Goal: Task Accomplishment & Management: Manage account settings

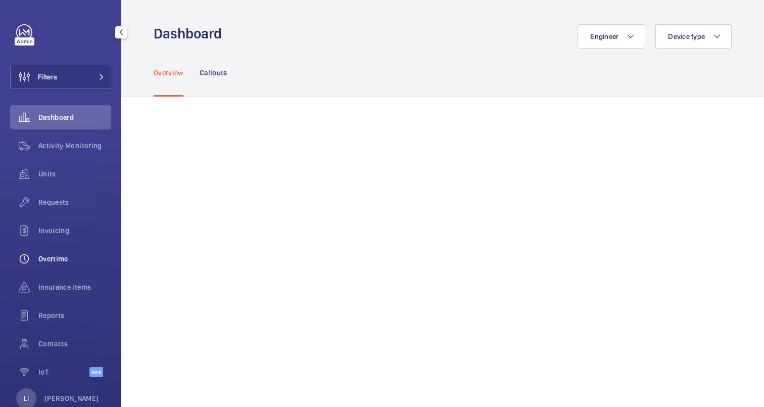
click at [59, 259] on span "Overtime" at bounding box center [74, 259] width 73 height 10
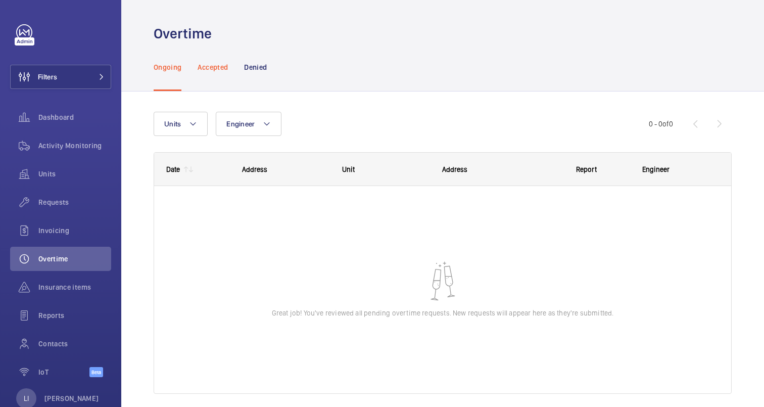
click at [220, 65] on p "Accepted" at bounding box center [213, 67] width 30 height 10
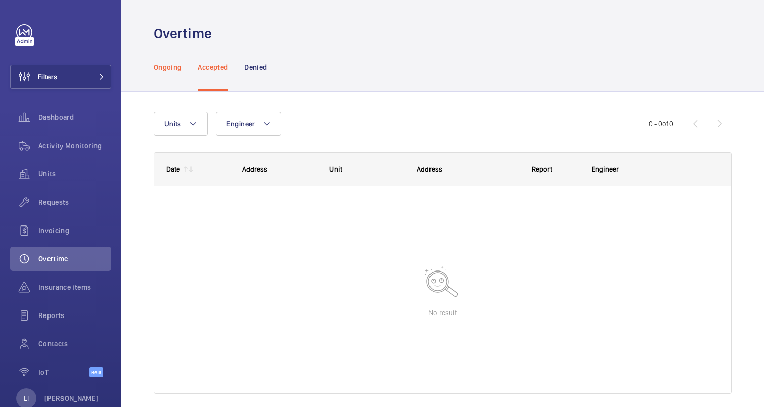
click at [169, 69] on p "Ongoing" at bounding box center [168, 67] width 28 height 10
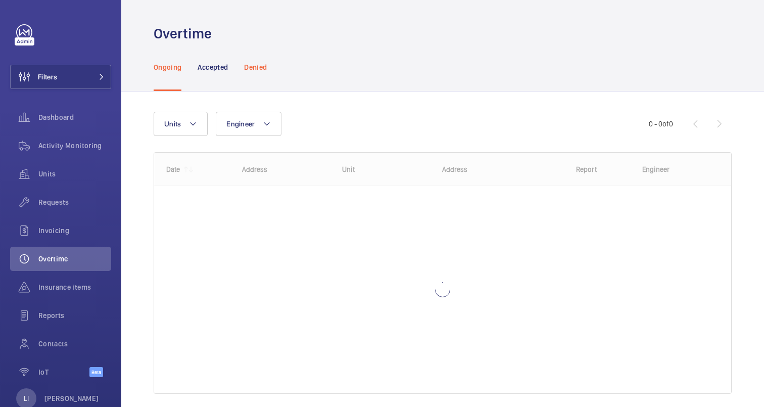
click at [251, 68] on p "Denied" at bounding box center [255, 67] width 23 height 10
click at [167, 69] on p "Ongoing" at bounding box center [168, 67] width 28 height 10
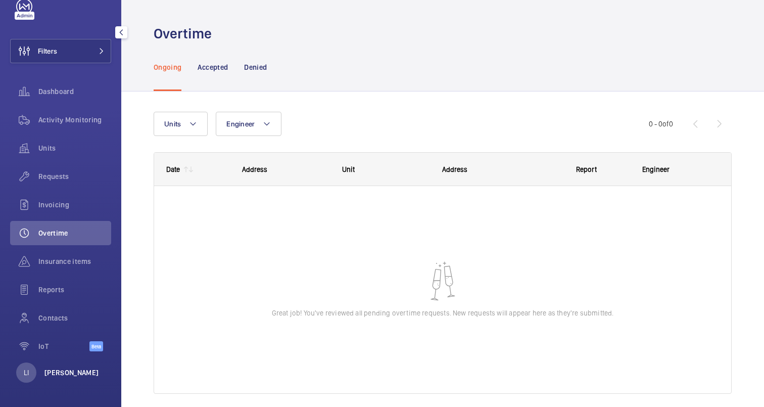
click at [59, 376] on p "[PERSON_NAME]" at bounding box center [71, 372] width 55 height 10
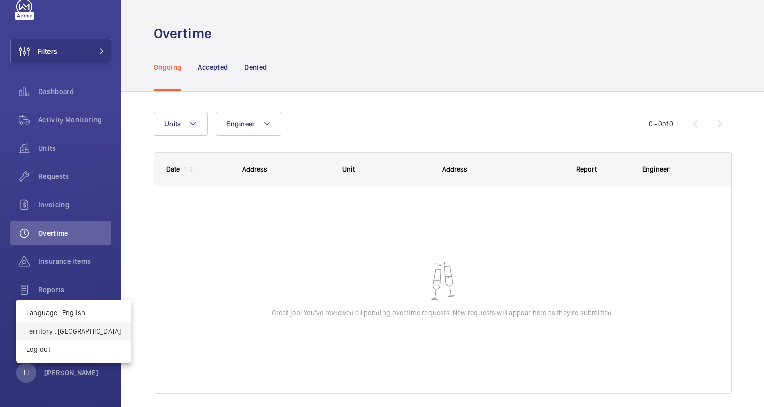
click at [77, 327] on p "Territory : Singapour" at bounding box center [73, 331] width 94 height 10
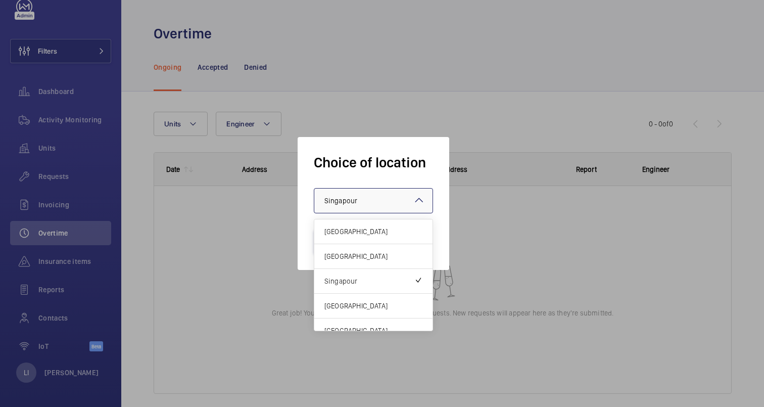
click at [363, 207] on div at bounding box center [373, 200] width 118 height 24
click at [355, 248] on div "United Kingdom" at bounding box center [373, 256] width 118 height 25
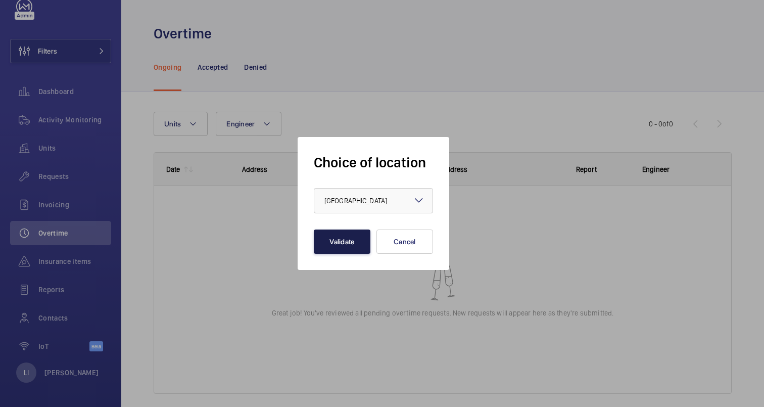
click at [346, 240] on button "Validate" at bounding box center [342, 241] width 57 height 24
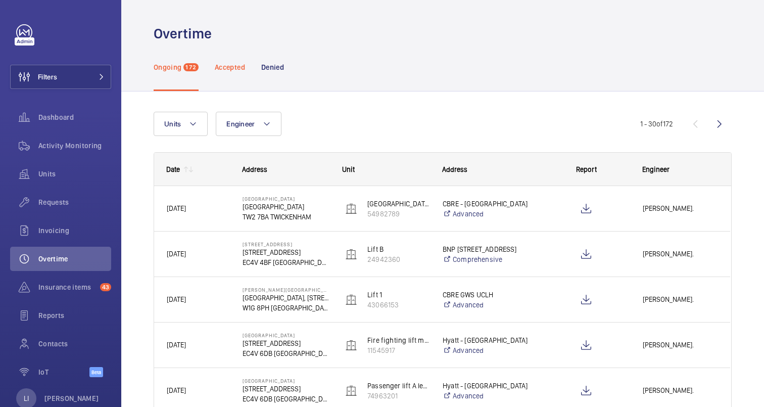
click at [233, 69] on p "Accepted" at bounding box center [230, 67] width 30 height 10
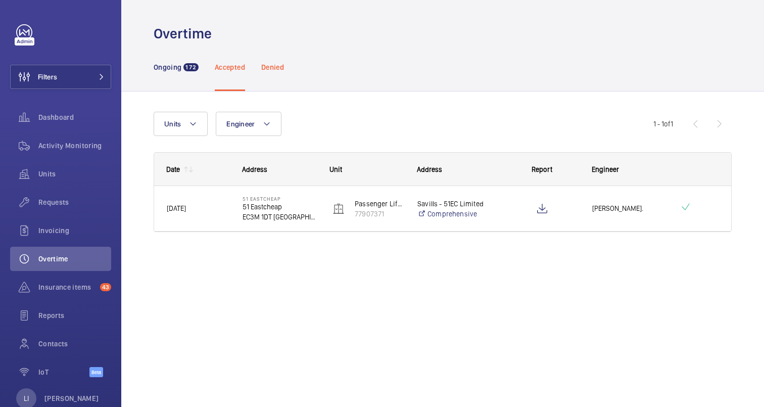
click at [274, 71] on p "Denied" at bounding box center [272, 67] width 23 height 10
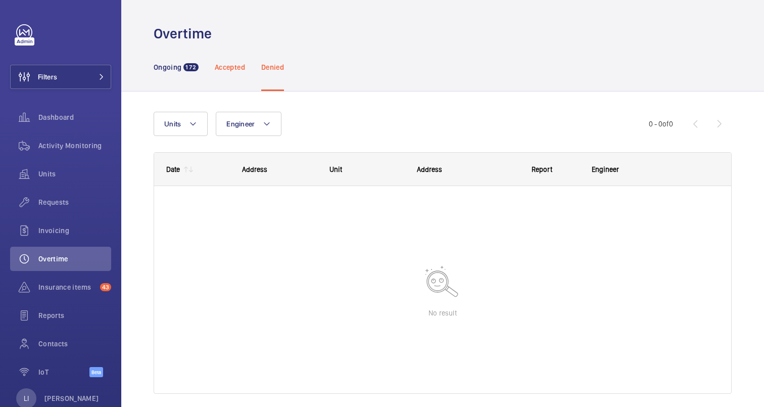
click at [238, 70] on p "Accepted" at bounding box center [230, 67] width 30 height 10
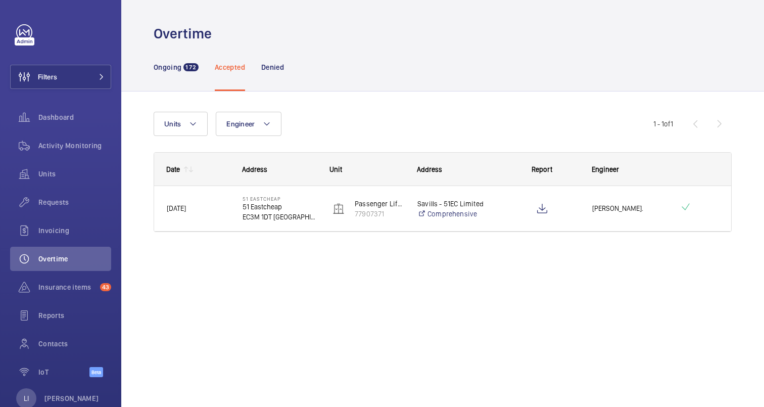
click at [569, 200] on div "Press SPACE to select this row." at bounding box center [542, 208] width 74 height 25
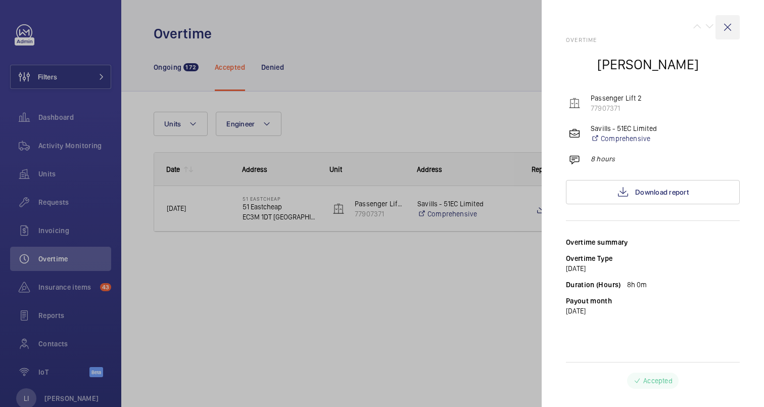
click at [730, 25] on wm-front-icon-button at bounding box center [728, 27] width 24 height 24
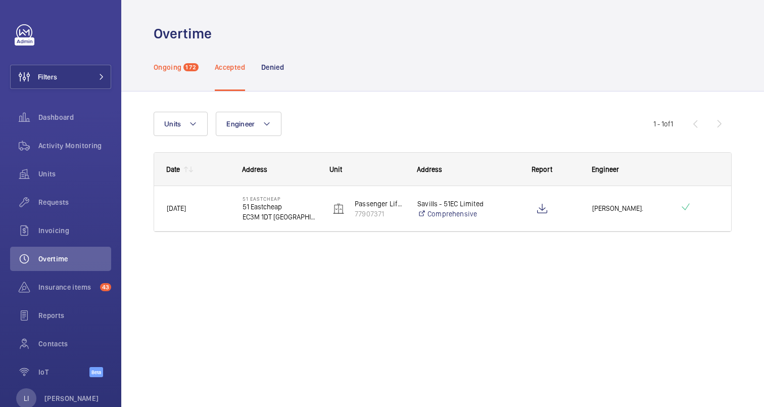
click at [180, 68] on p "Ongoing" at bounding box center [168, 67] width 28 height 10
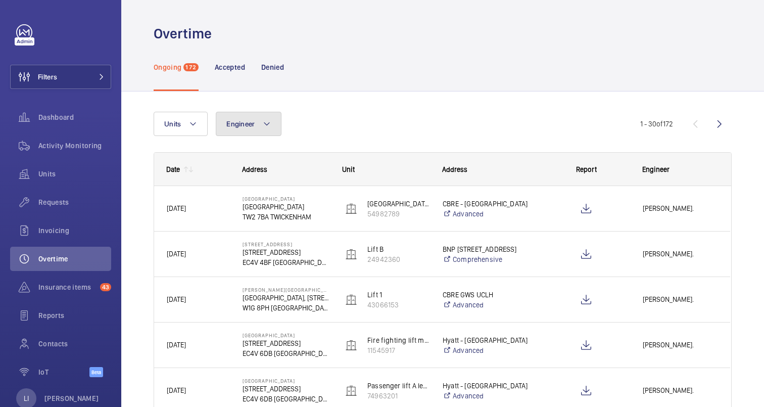
click at [256, 126] on button "Engineer" at bounding box center [249, 124] width 66 height 24
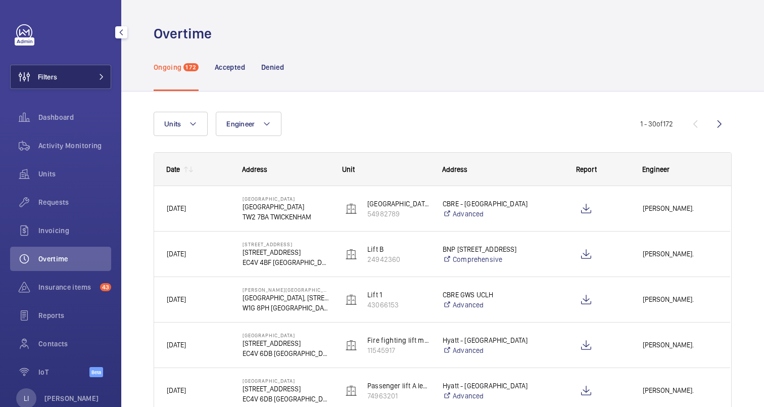
click at [93, 72] on button "Filters" at bounding box center [60, 77] width 101 height 24
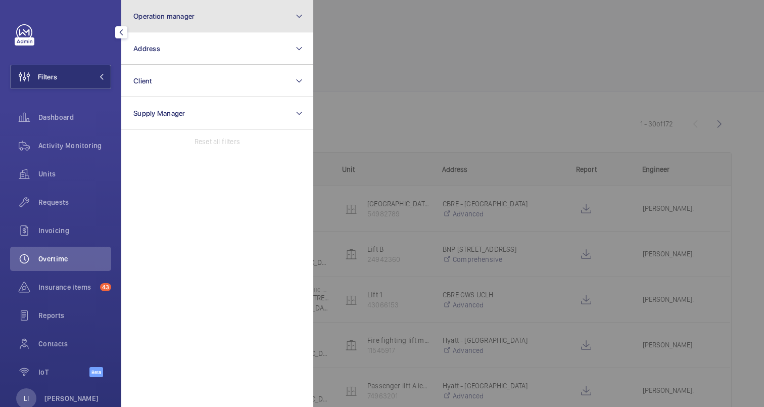
click at [211, 17] on button "Operation manager" at bounding box center [217, 16] width 192 height 32
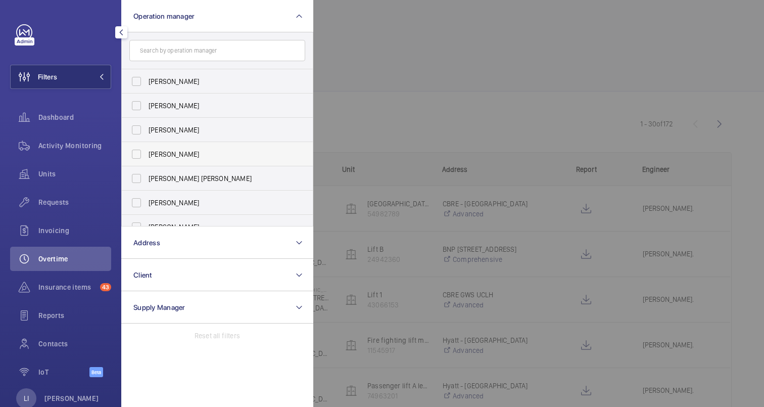
click at [175, 153] on span "Connor Dudley" at bounding box center [218, 154] width 139 height 10
click at [147, 153] on input "Connor Dudley" at bounding box center [136, 154] width 20 height 20
checkbox input "true"
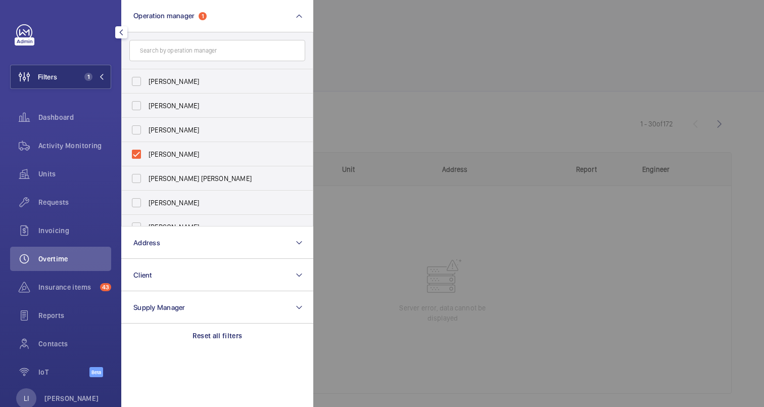
click at [346, 109] on div at bounding box center [695, 203] width 764 height 407
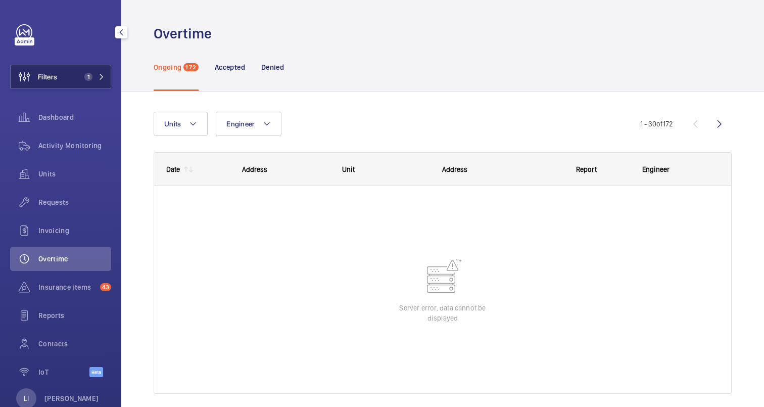
click at [90, 75] on span "1" at bounding box center [88, 77] width 8 height 8
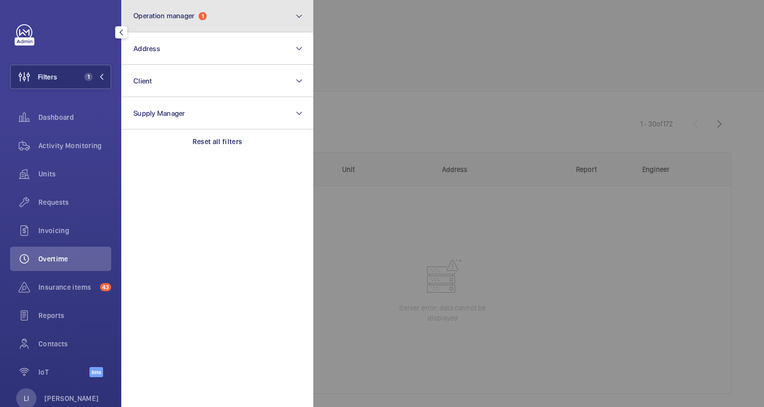
click at [221, 25] on button "Operation manager 1" at bounding box center [217, 16] width 192 height 32
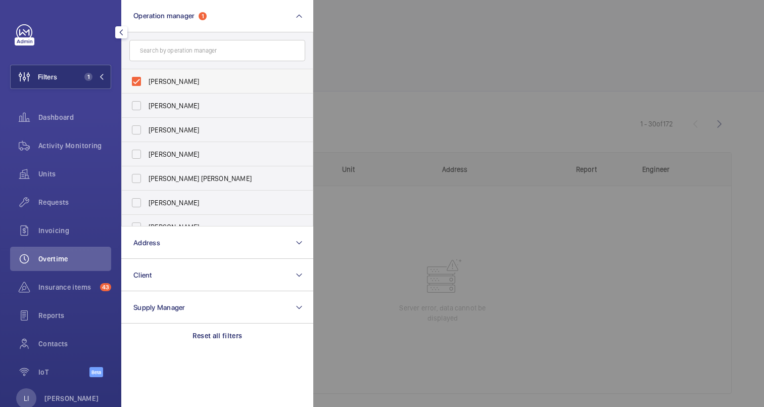
click at [161, 83] on span "Connor Dudley" at bounding box center [218, 81] width 139 height 10
click at [147, 83] on input "Connor Dudley" at bounding box center [136, 81] width 20 height 20
checkbox input "false"
click at [374, 84] on div at bounding box center [695, 203] width 764 height 407
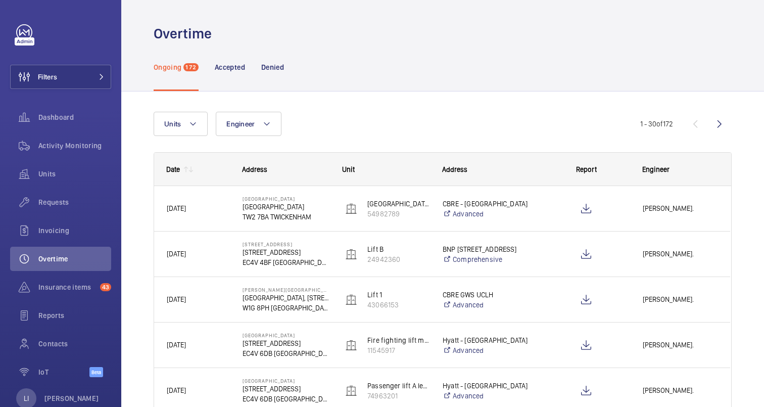
click at [439, 119] on div "Units Engineer More filters Reset all filters" at bounding box center [397, 124] width 487 height 24
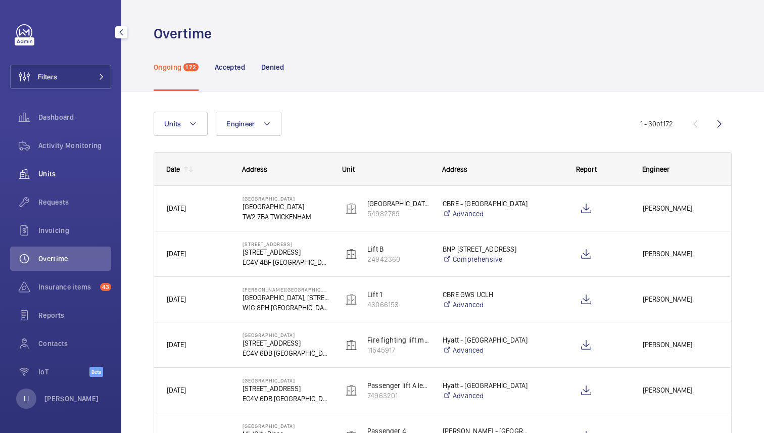
click at [53, 176] on span "Units" at bounding box center [74, 174] width 73 height 10
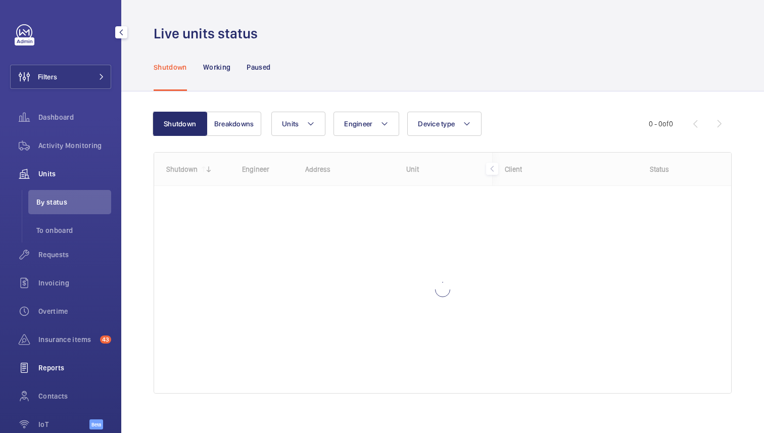
scroll to position [52, 0]
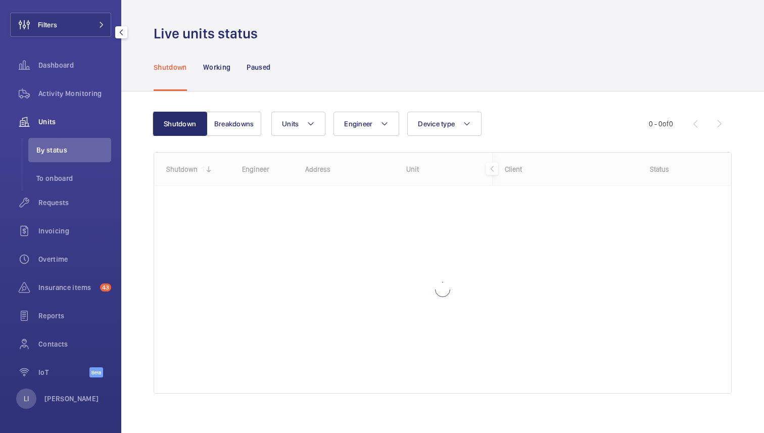
click at [52, 406] on div "LI Lina Ichiki" at bounding box center [57, 399] width 83 height 20
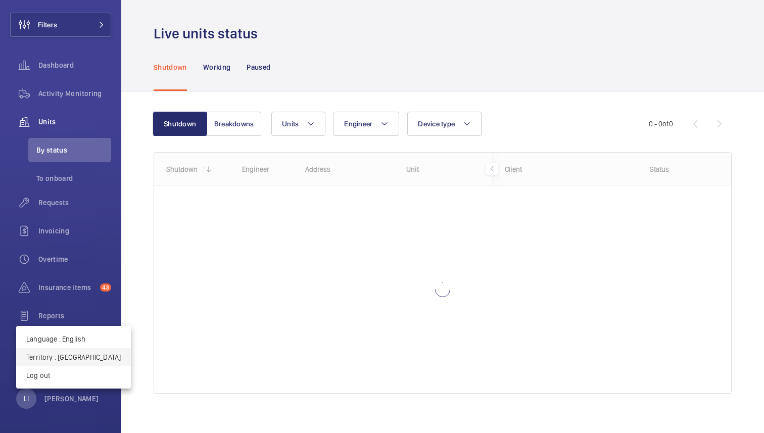
click at [79, 360] on p "Territory : United Kingdom" at bounding box center [73, 357] width 94 height 10
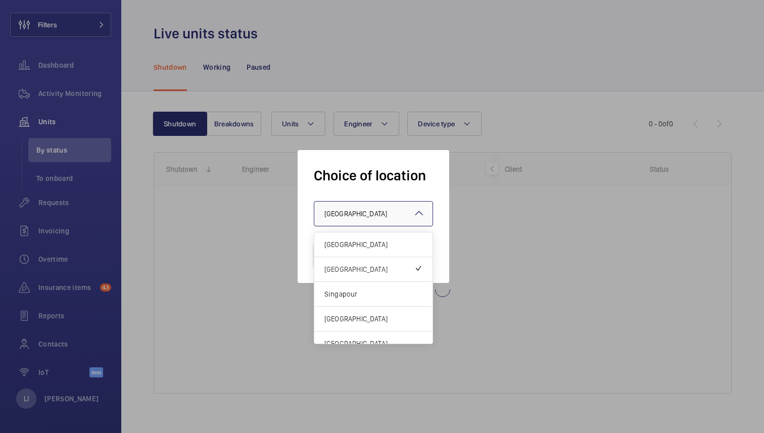
click at [353, 219] on div at bounding box center [373, 214] width 118 height 24
click at [351, 300] on div "Singapour" at bounding box center [373, 294] width 118 height 25
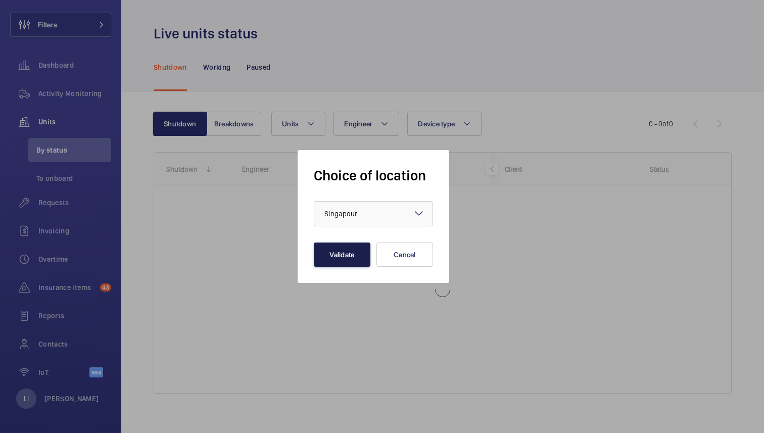
click at [357, 248] on button "Validate" at bounding box center [342, 255] width 57 height 24
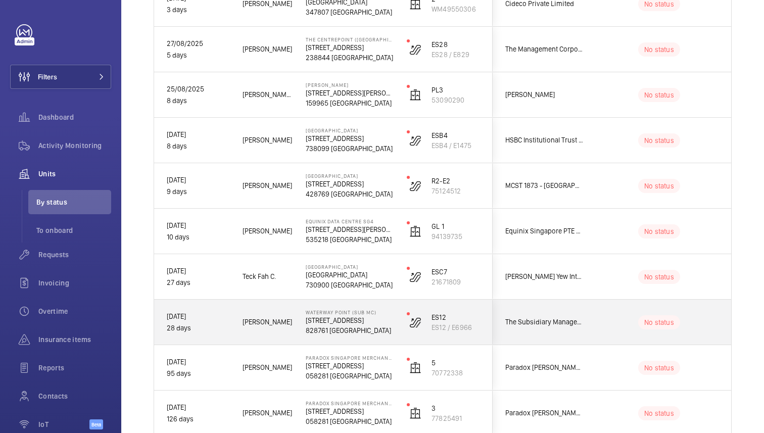
scroll to position [530, 0]
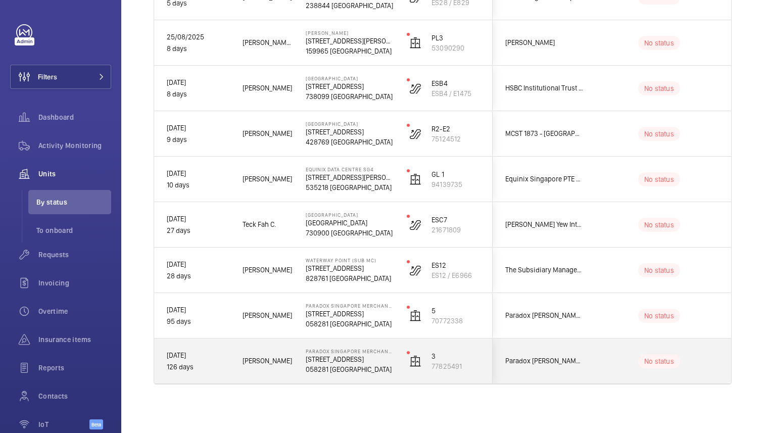
click at [508, 345] on div "Paradox Clarke Quay Pte Ltd" at bounding box center [538, 361] width 90 height 32
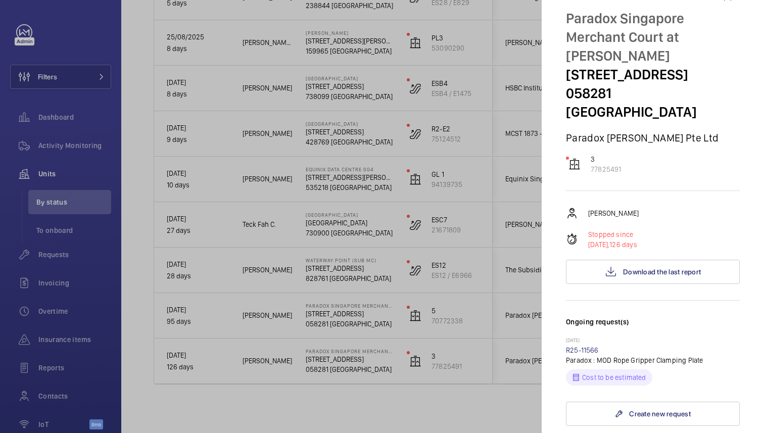
scroll to position [0, 0]
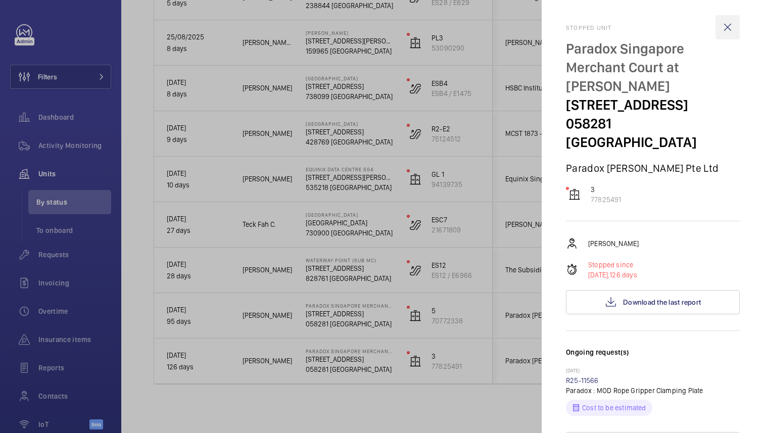
click at [727, 26] on wm-front-icon-button at bounding box center [728, 27] width 24 height 24
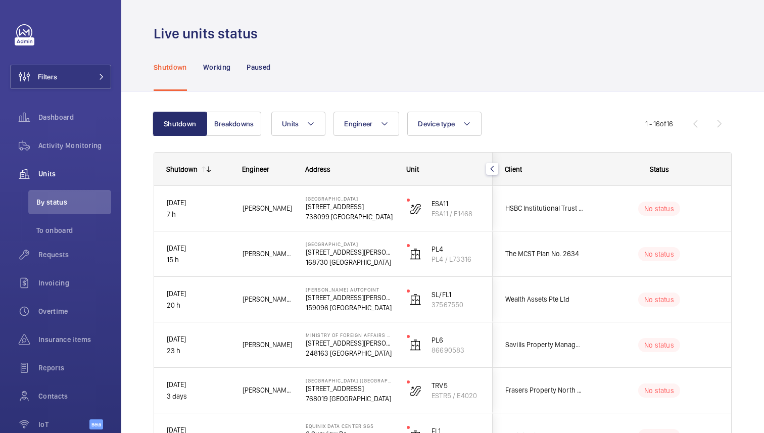
click at [207, 172] on mat-icon at bounding box center [209, 169] width 8 height 8
click at [188, 169] on div "Shutdown" at bounding box center [181, 169] width 31 height 8
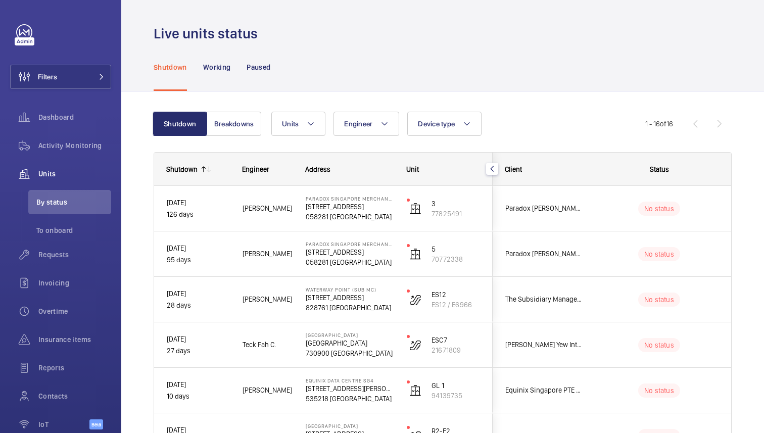
click at [187, 168] on div "Shutdown" at bounding box center [181, 169] width 31 height 8
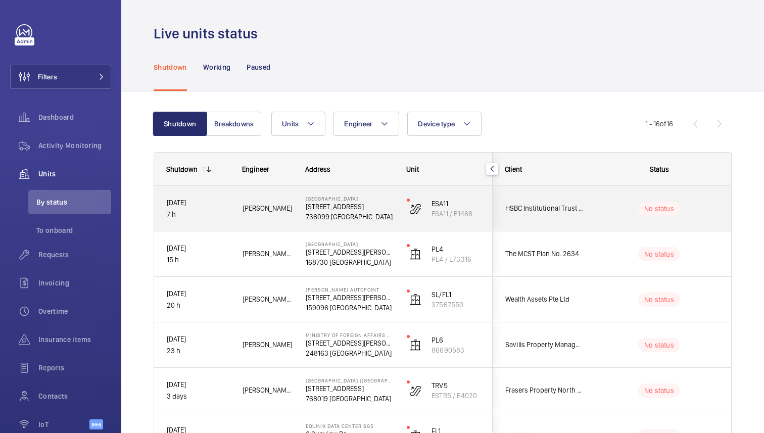
click at [605, 209] on wm-front-pills-cell "No status" at bounding box center [659, 209] width 126 height 14
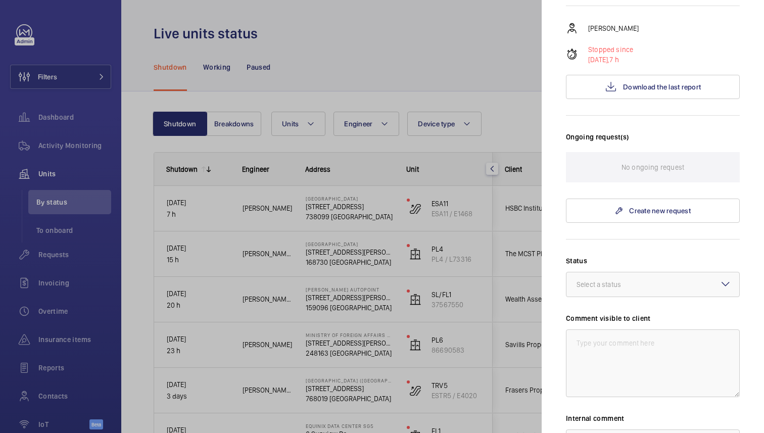
scroll to position [189, 0]
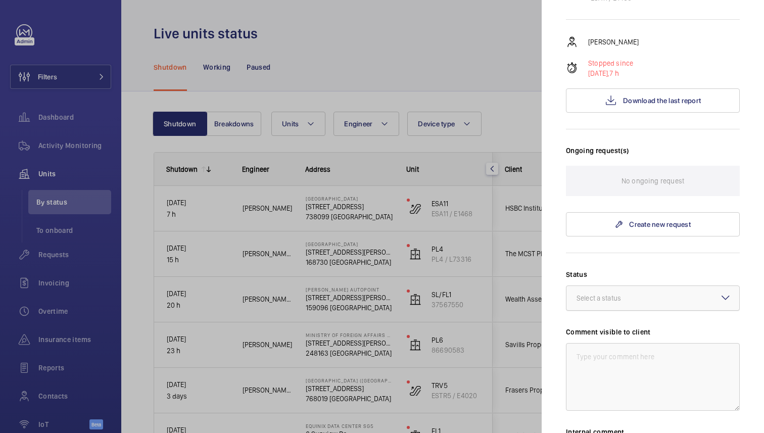
click at [631, 293] on div "Select a status" at bounding box center [612, 298] width 70 height 10
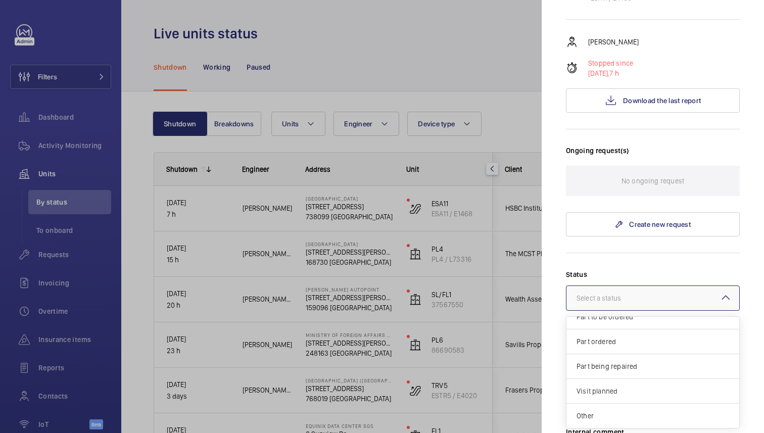
scroll to position [0, 0]
click at [632, 253] on form "Status Select a status Technical expert visit planned Quote sent Quote accepted…" at bounding box center [653, 402] width 174 height 299
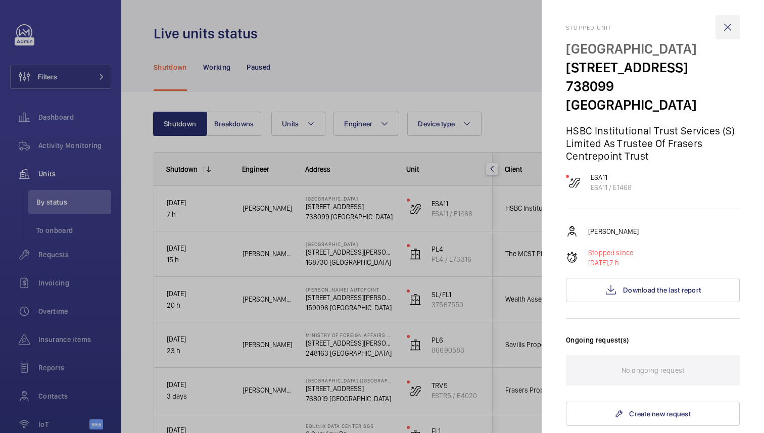
click at [731, 23] on wm-front-icon-button at bounding box center [728, 27] width 24 height 24
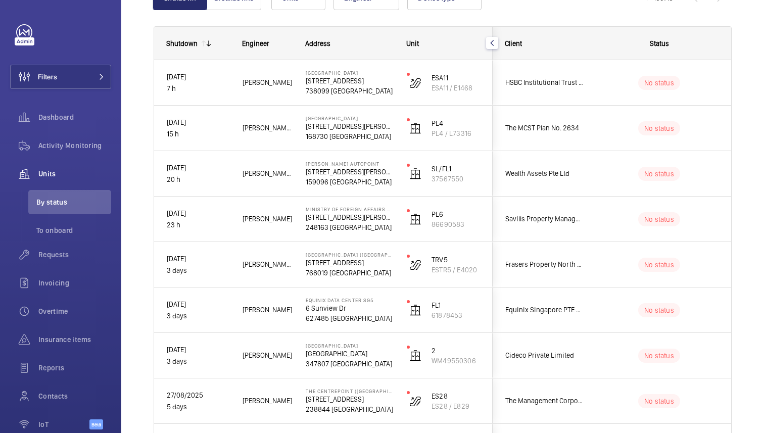
scroll to position [52, 0]
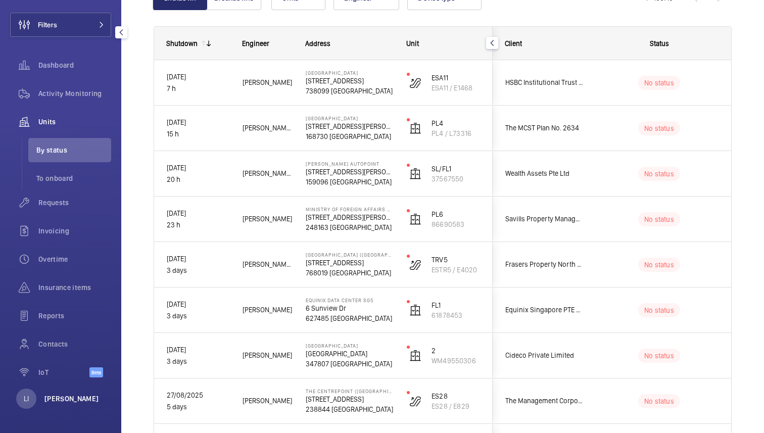
click at [62, 400] on p "[PERSON_NAME]" at bounding box center [71, 399] width 55 height 10
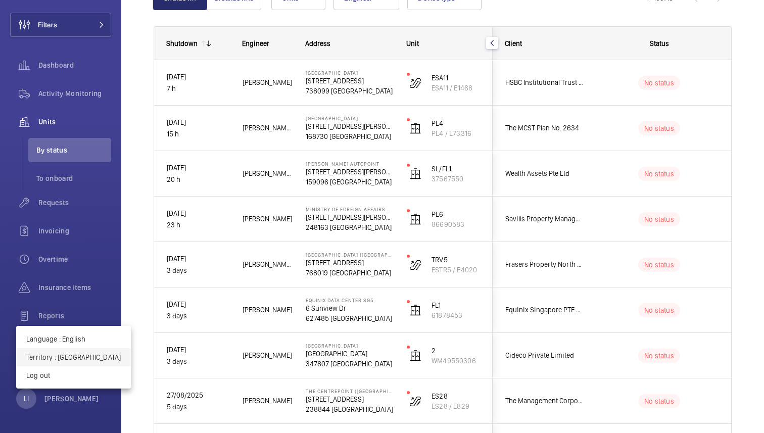
click at [76, 358] on p "Territory : Singapour" at bounding box center [73, 357] width 94 height 10
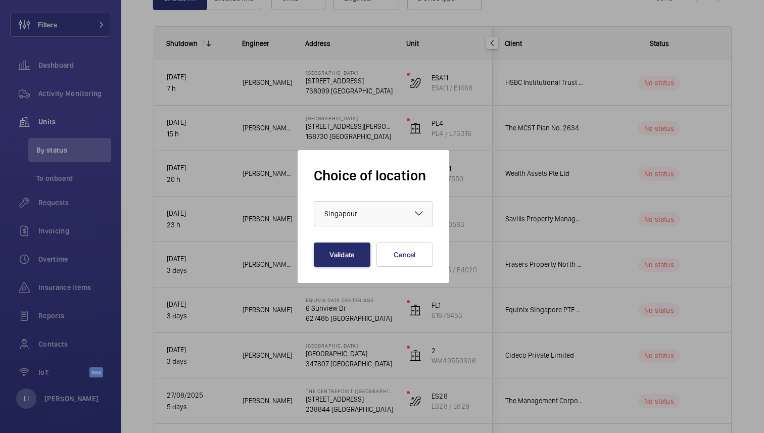
click at [414, 213] on mat-icon at bounding box center [419, 213] width 12 height 12
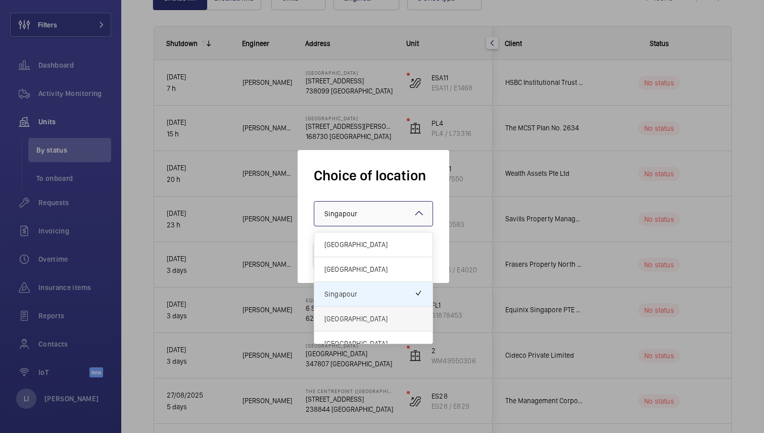
scroll to position [12, 0]
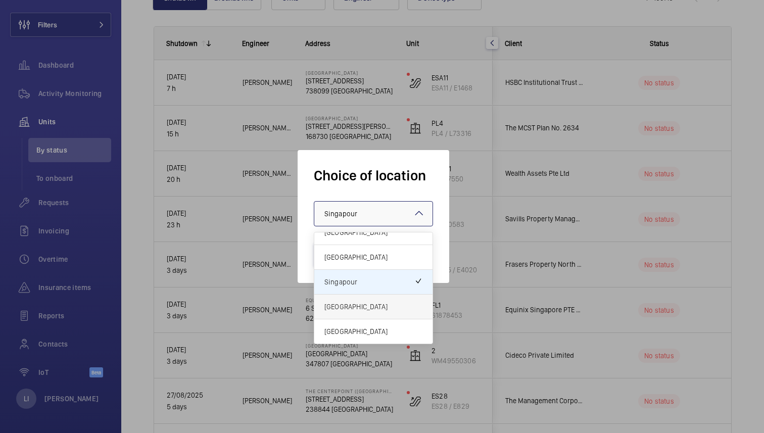
click at [369, 305] on span "[GEOGRAPHIC_DATA]" at bounding box center [373, 307] width 98 height 10
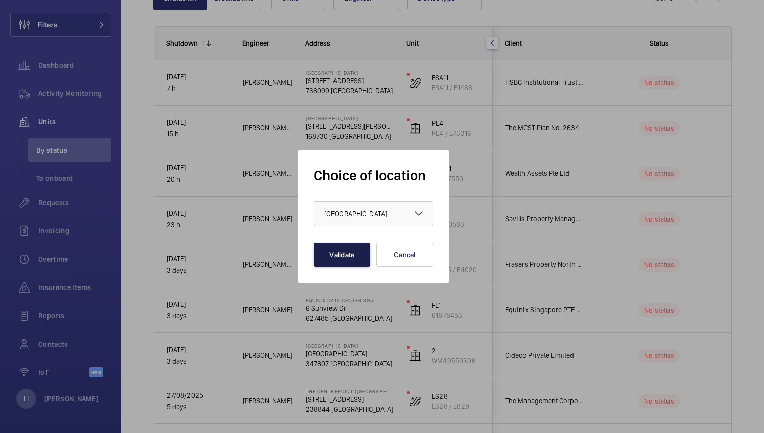
click at [324, 257] on button "Validate" at bounding box center [342, 255] width 57 height 24
